Goal: Information Seeking & Learning: Learn about a topic

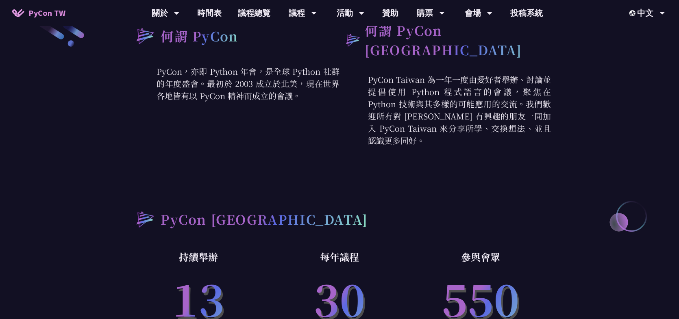
scroll to position [447, 0]
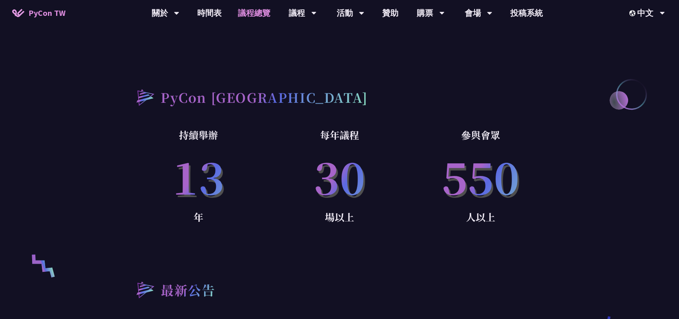
click at [261, 9] on link "議程總覽" at bounding box center [254, 13] width 49 height 26
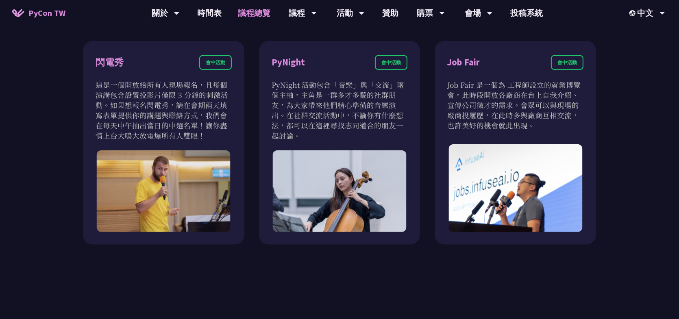
scroll to position [691, 0]
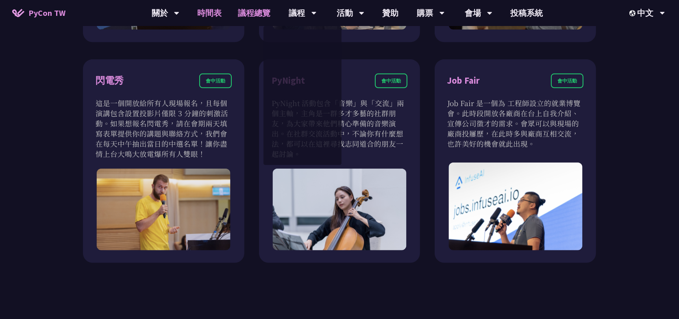
click at [196, 9] on link "時間表" at bounding box center [209, 13] width 41 height 26
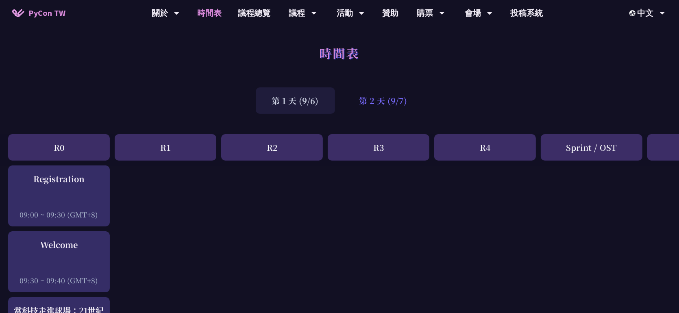
click at [418, 104] on div "第 2 天 (9/7)" at bounding box center [383, 100] width 81 height 26
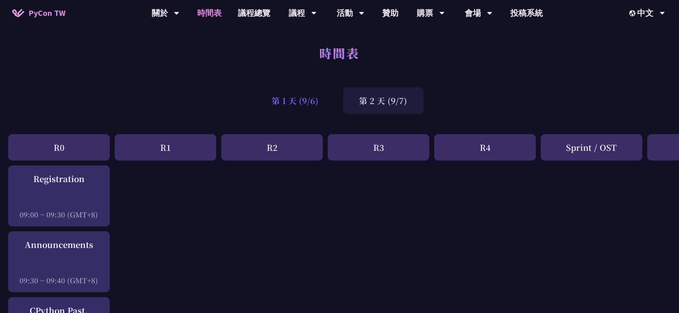
click at [307, 98] on div "第 1 天 (9/6)" at bounding box center [295, 100] width 79 height 26
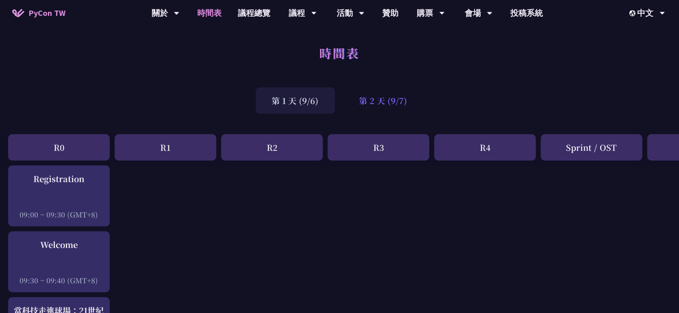
click at [406, 93] on div "第 2 天 (9/7)" at bounding box center [383, 100] width 81 height 26
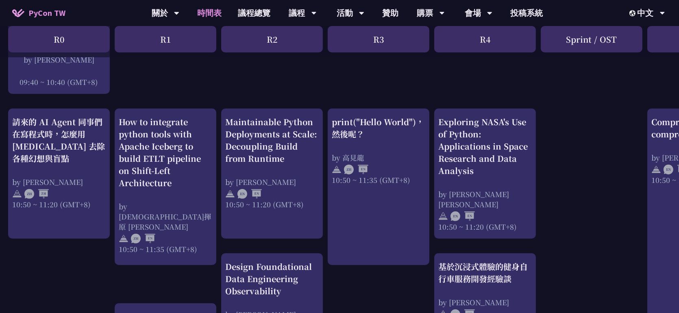
scroll to position [285, 0]
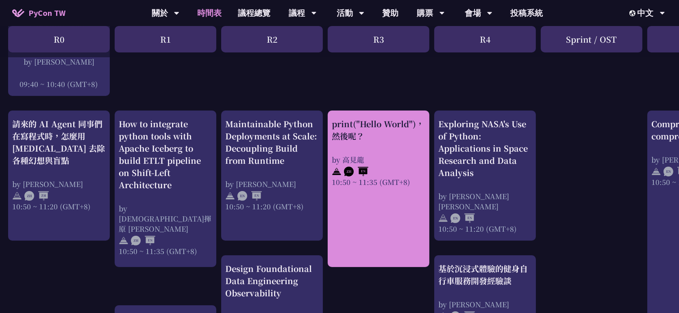
click at [387, 150] on div "print("Hello World")，然後呢？ by 高見龍 10:50 ~ 11:35 (GMT+8)" at bounding box center [379, 152] width 94 height 69
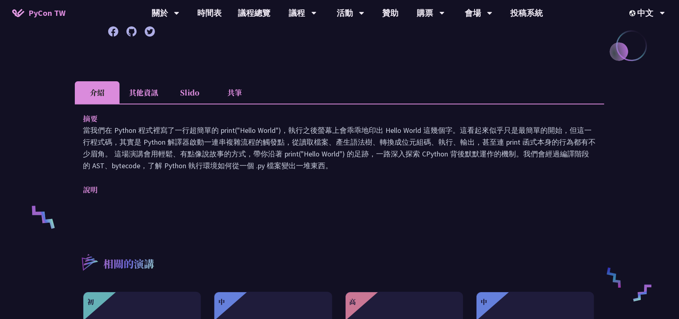
scroll to position [244, 0]
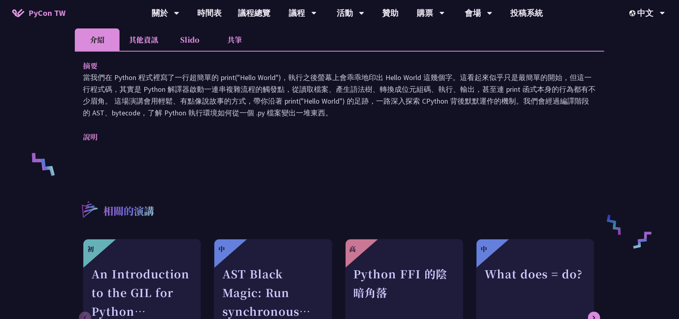
click at [133, 41] on li "其他資訊" at bounding box center [144, 39] width 48 height 22
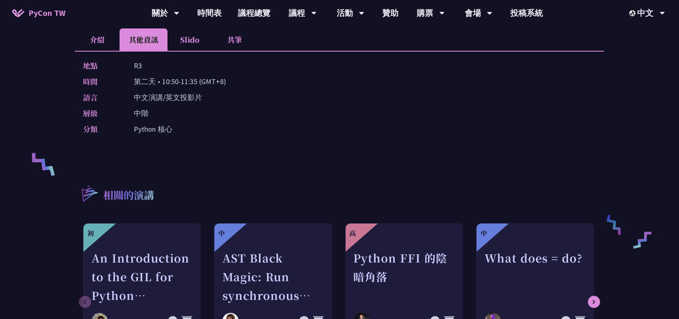
click at [191, 42] on li "Slido" at bounding box center [190, 39] width 45 height 22
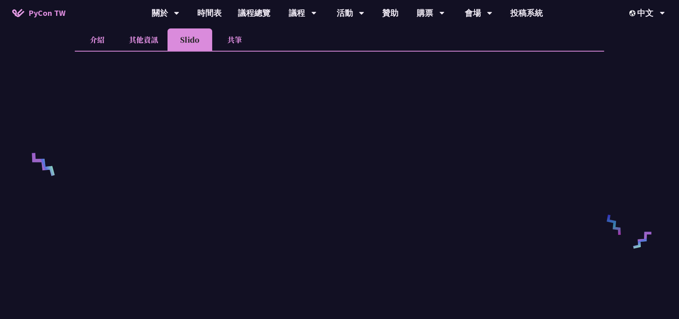
click at [242, 37] on li "共筆" at bounding box center [234, 39] width 45 height 22
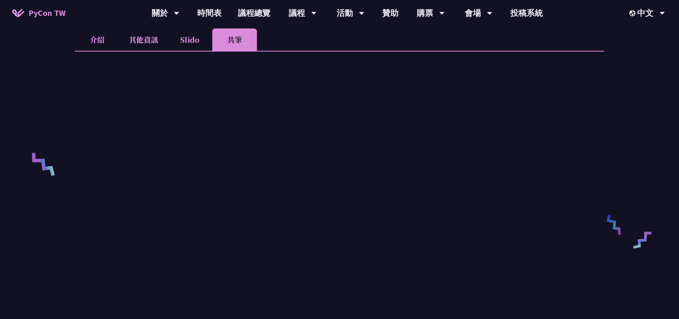
click at [182, 41] on li "Slido" at bounding box center [190, 39] width 45 height 22
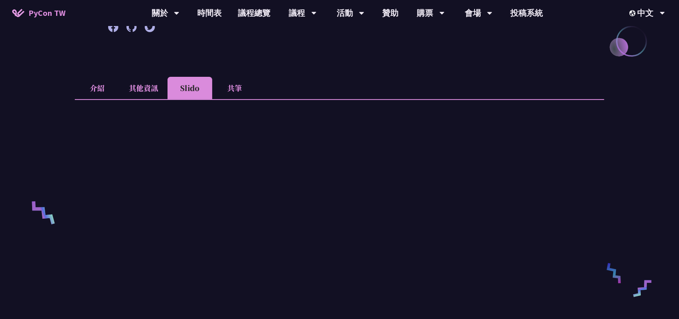
scroll to position [122, 0]
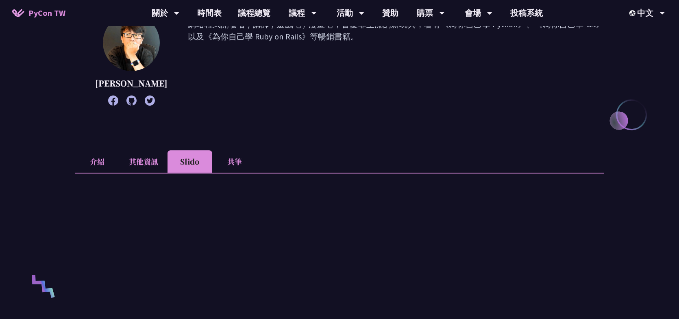
click at [101, 160] on li "介紹" at bounding box center [97, 161] width 45 height 22
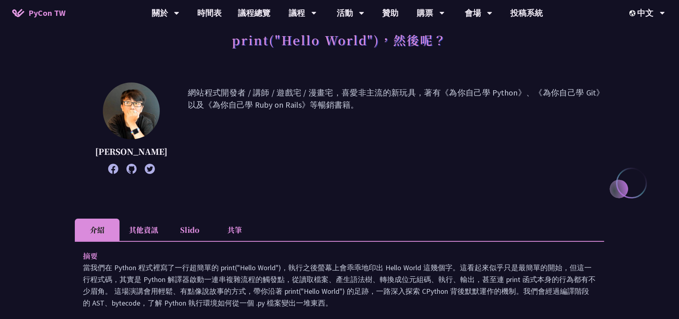
scroll to position [0, 0]
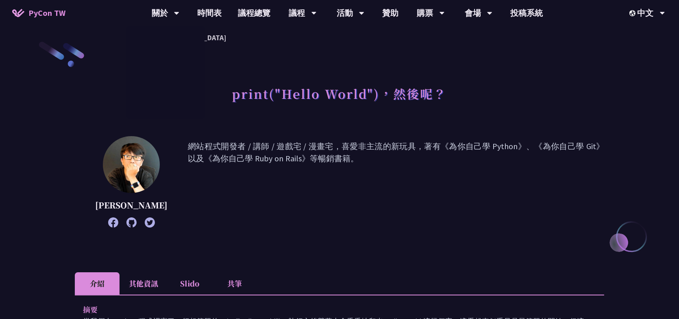
click at [71, 13] on link "PyCon TW" at bounding box center [39, 13] width 70 height 20
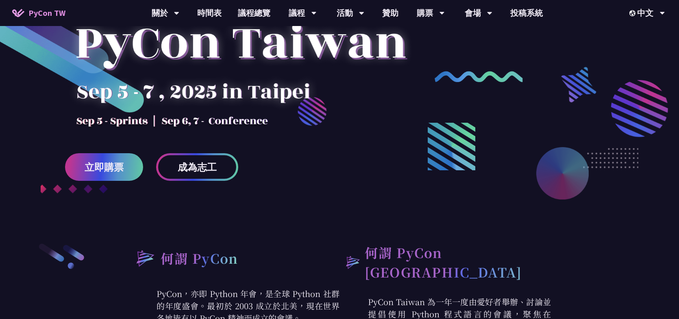
scroll to position [122, 0]
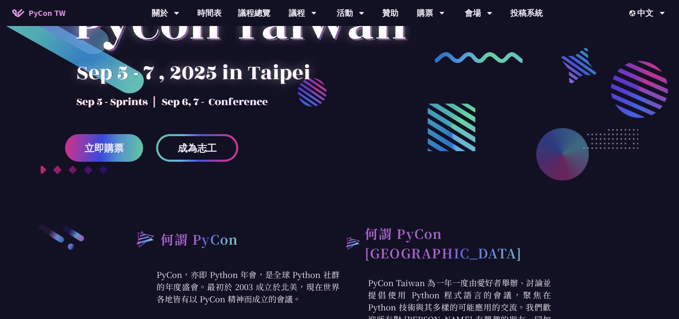
click at [187, 150] on span "成為志工" at bounding box center [197, 148] width 39 height 10
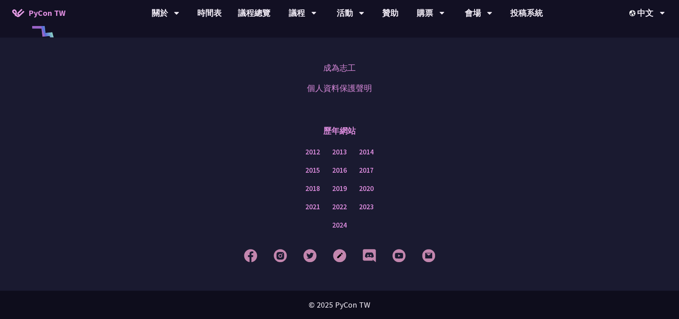
scroll to position [2037, 0]
click at [426, 12] on div "購票" at bounding box center [431, 13] width 28 height 26
click at [421, 37] on link "購票資訊" at bounding box center [431, 37] width 78 height 19
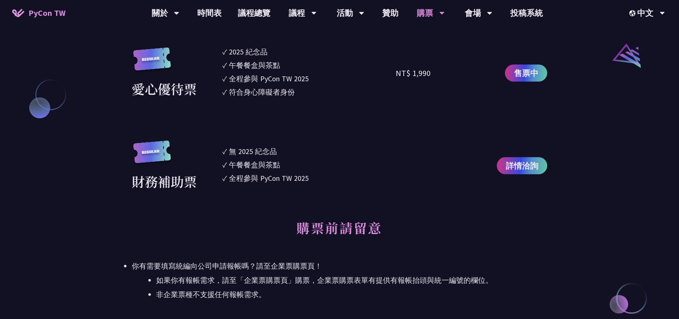
scroll to position [813, 0]
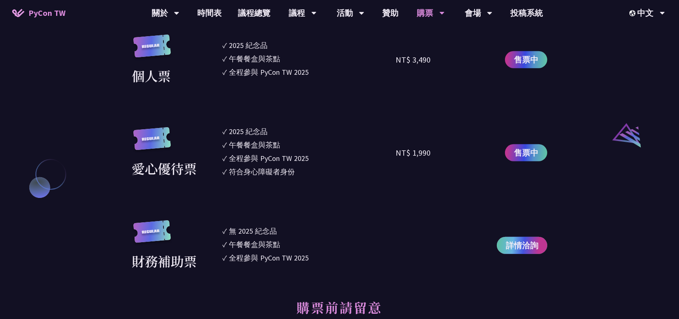
click at [533, 247] on span "詳情洽詢" at bounding box center [522, 245] width 33 height 12
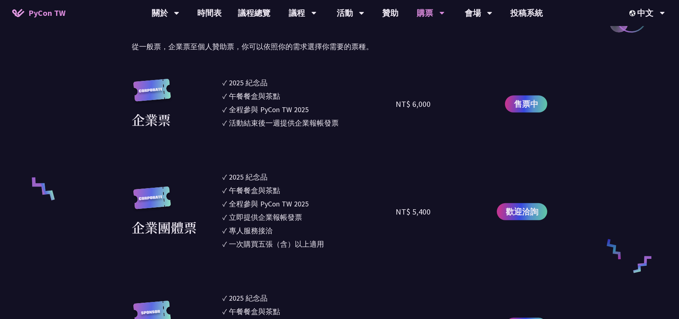
scroll to position [488, 0]
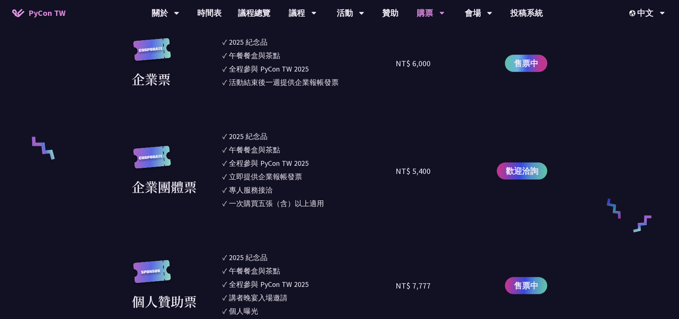
click at [532, 61] on span "售票中" at bounding box center [526, 63] width 24 height 12
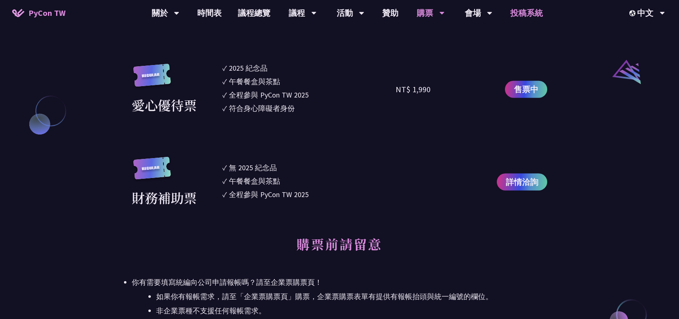
scroll to position [874, 0]
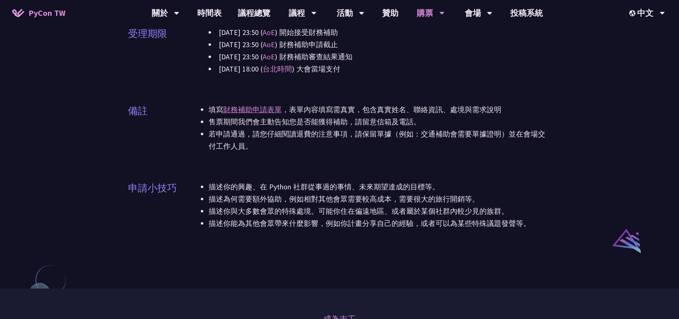
scroll to position [529, 0]
